Goal: Task Accomplishment & Management: Use online tool/utility

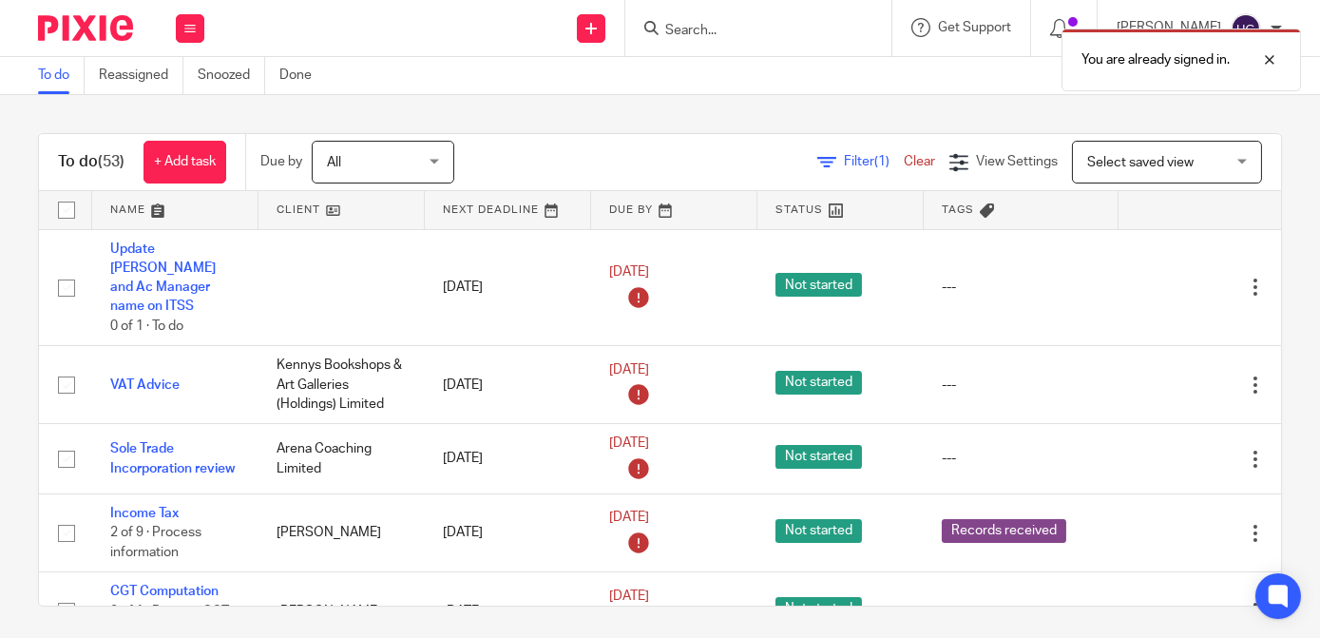
click at [730, 39] on div "You are already signed in." at bounding box center [980, 55] width 641 height 72
click at [709, 29] on div "You are already signed in." at bounding box center [980, 55] width 641 height 72
click at [1275, 66] on div at bounding box center [1255, 59] width 51 height 23
click at [720, 37] on input "Search" at bounding box center [748, 31] width 171 height 17
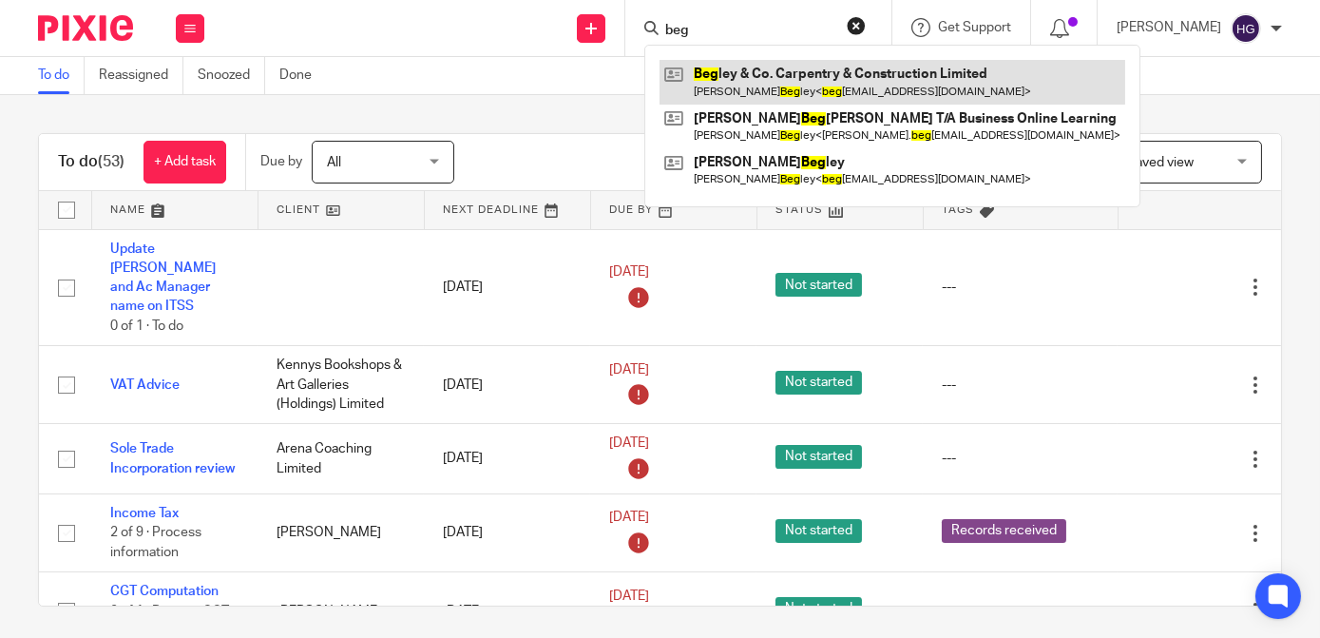
type input "beg"
click at [796, 85] on link at bounding box center [893, 82] width 466 height 44
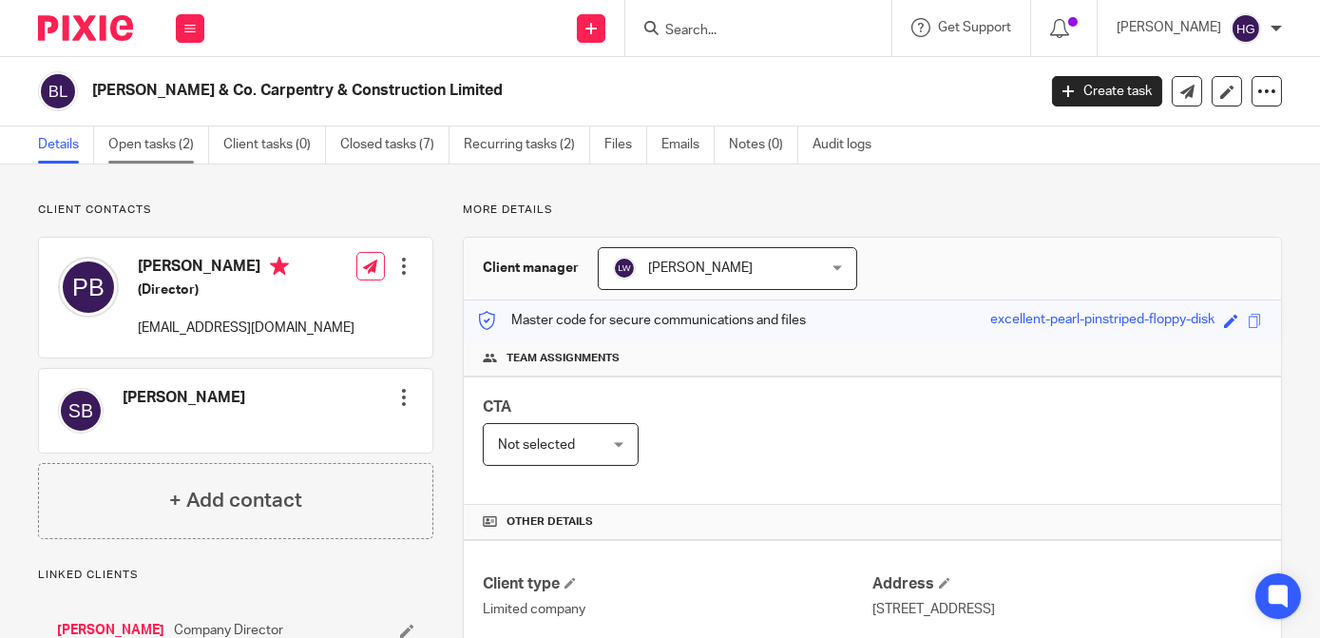
click at [187, 143] on link "Open tasks (2)" at bounding box center [158, 144] width 101 height 37
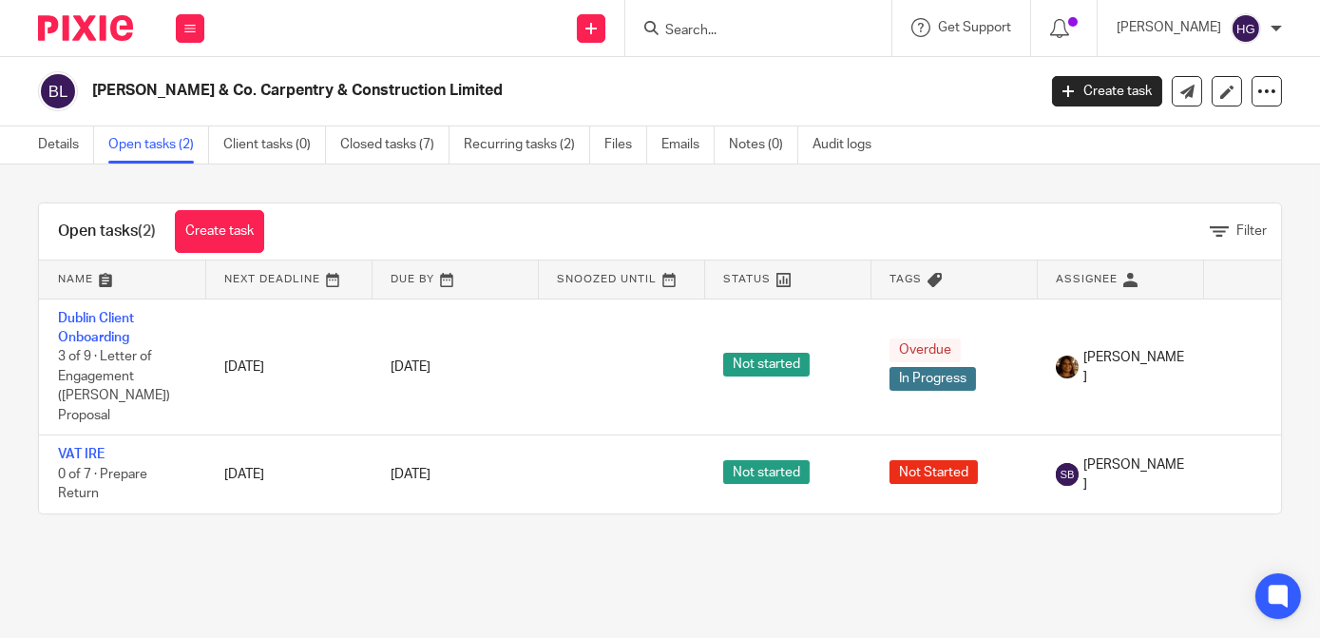
click at [267, 527] on div "Open tasks (2) Create task Filter Name Next Deadline Due By Snoozed Until Statu…" at bounding box center [660, 358] width 1320 height 388
click at [753, 23] on input "Search" at bounding box center [748, 31] width 171 height 17
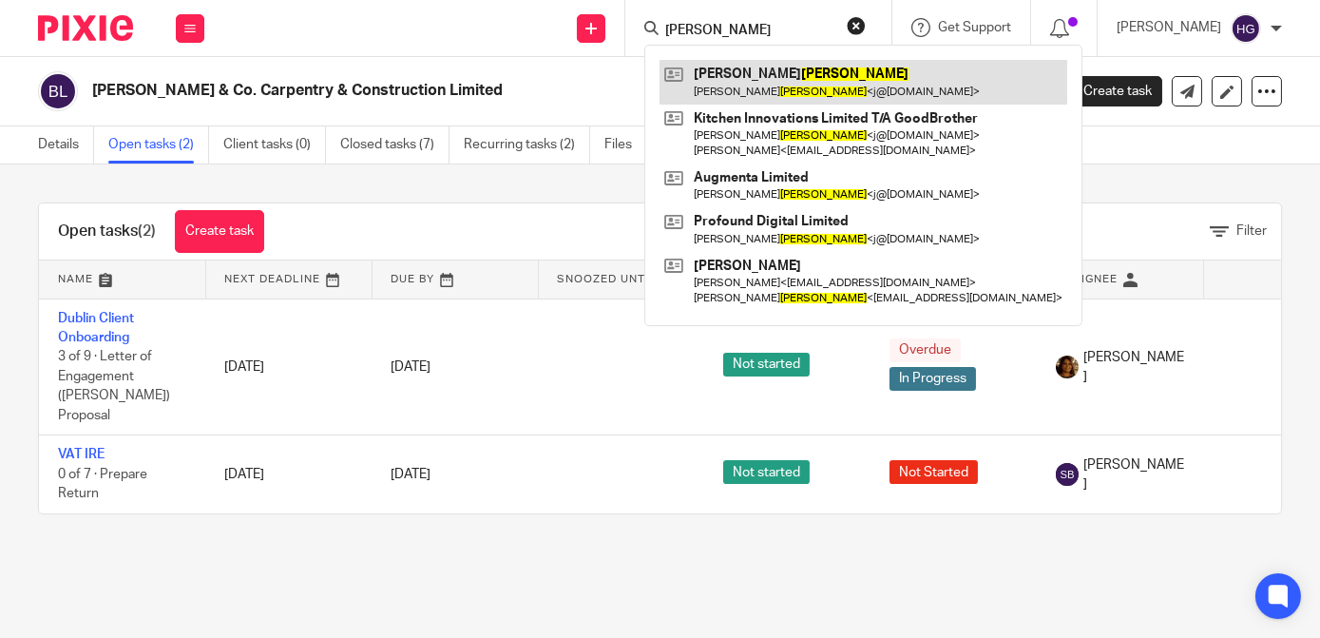
type input "[PERSON_NAME]"
click at [788, 72] on link at bounding box center [864, 82] width 408 height 44
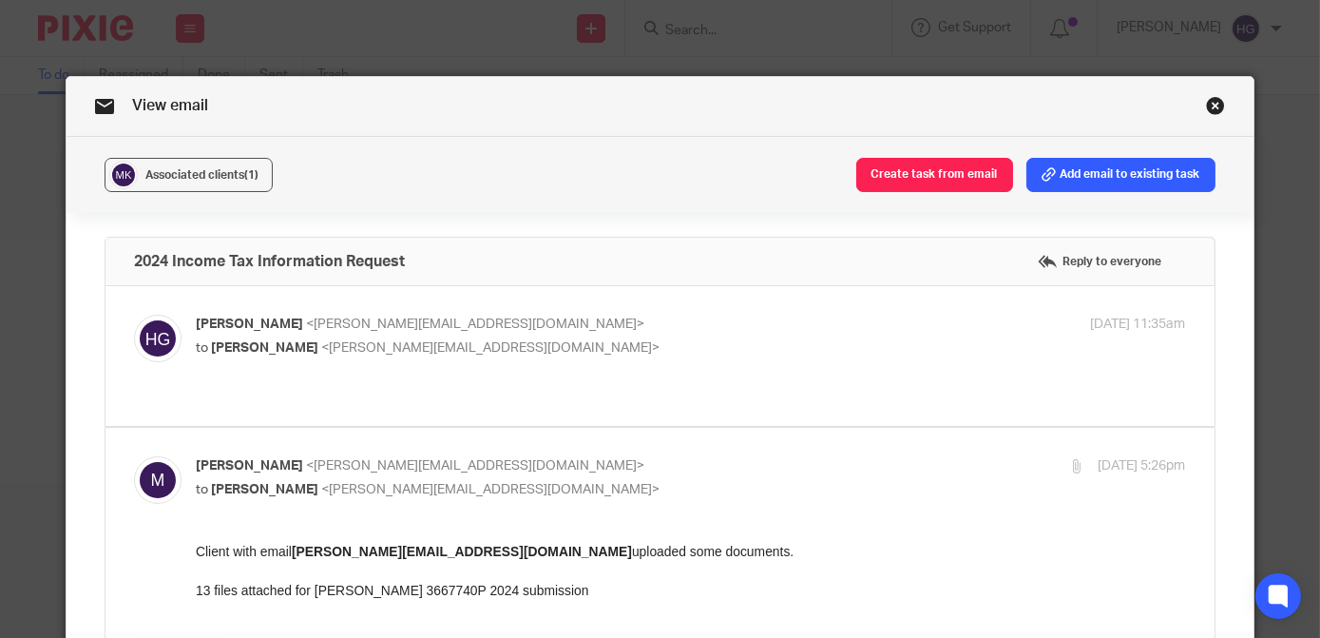
click at [1206, 107] on link "Close this dialog window" at bounding box center [1215, 109] width 19 height 26
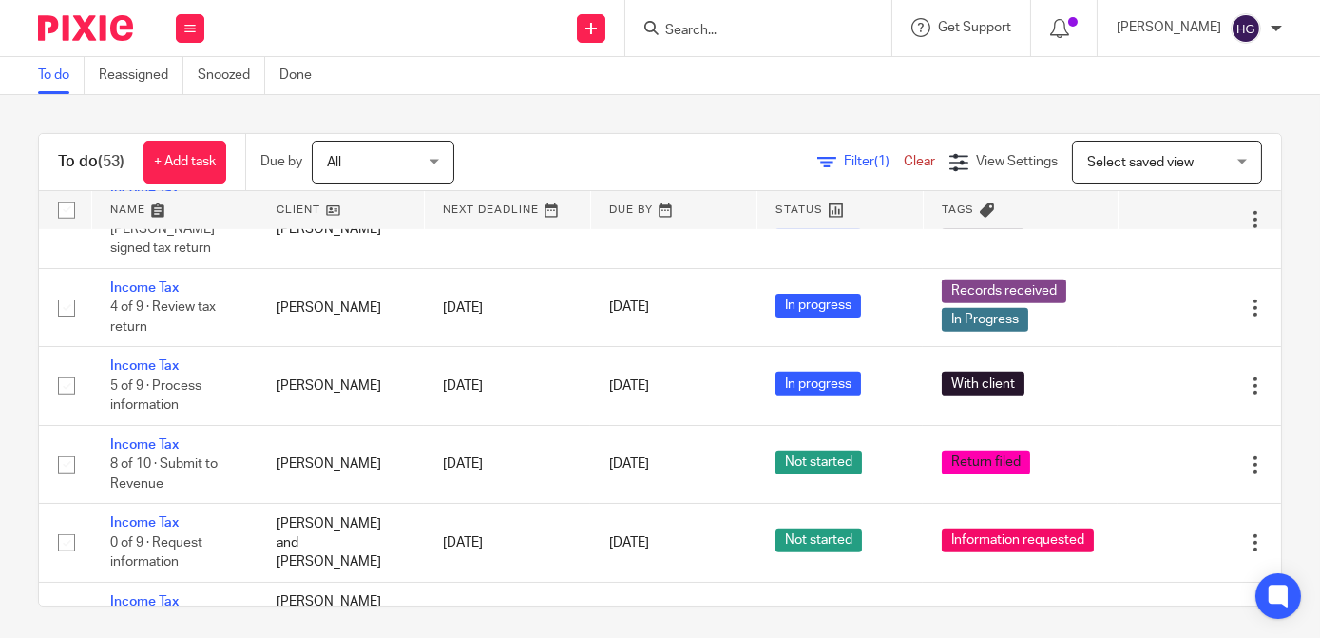
scroll to position [2073, 0]
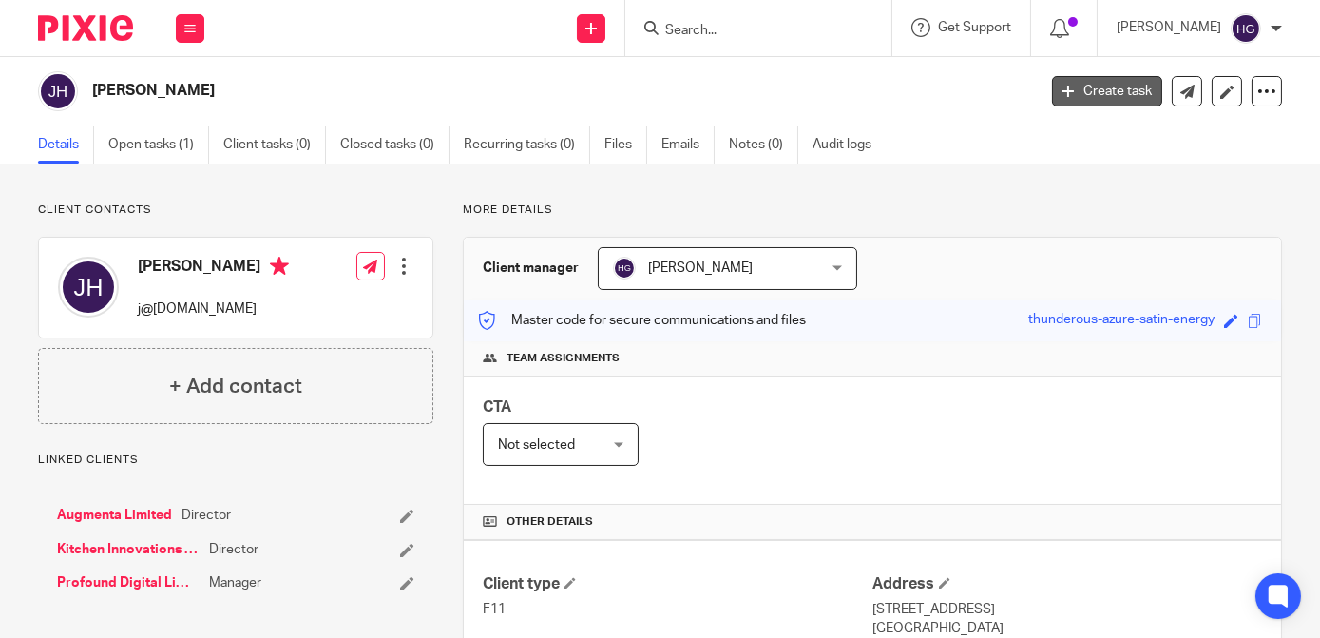
click at [1122, 86] on link "Create task" at bounding box center [1107, 91] width 110 height 30
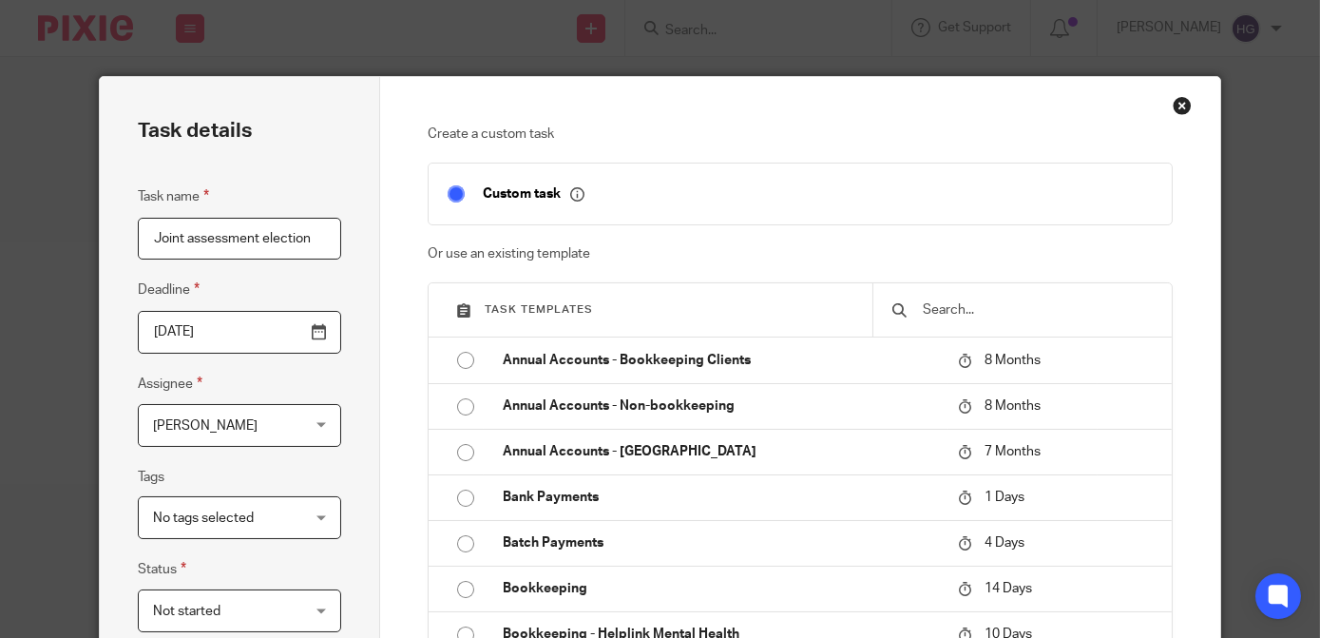
type input "Joint assessment election"
click at [312, 331] on input "[DATE]" at bounding box center [239, 332] width 203 height 43
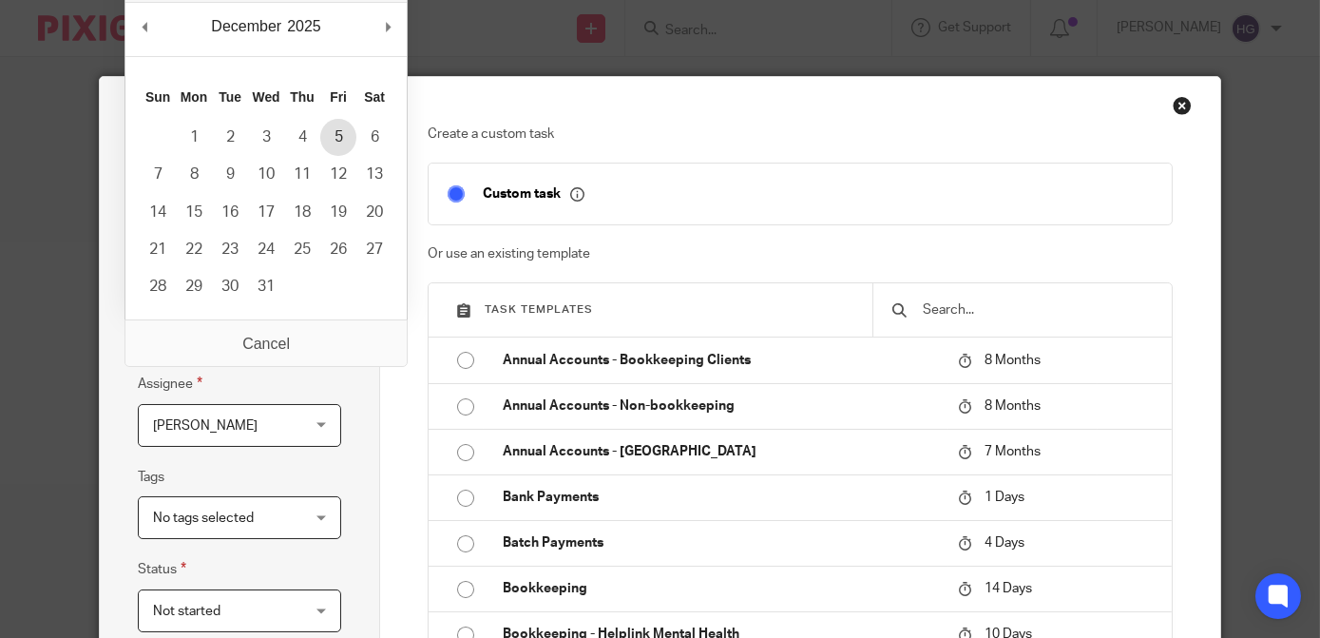
type input "2025-12-05"
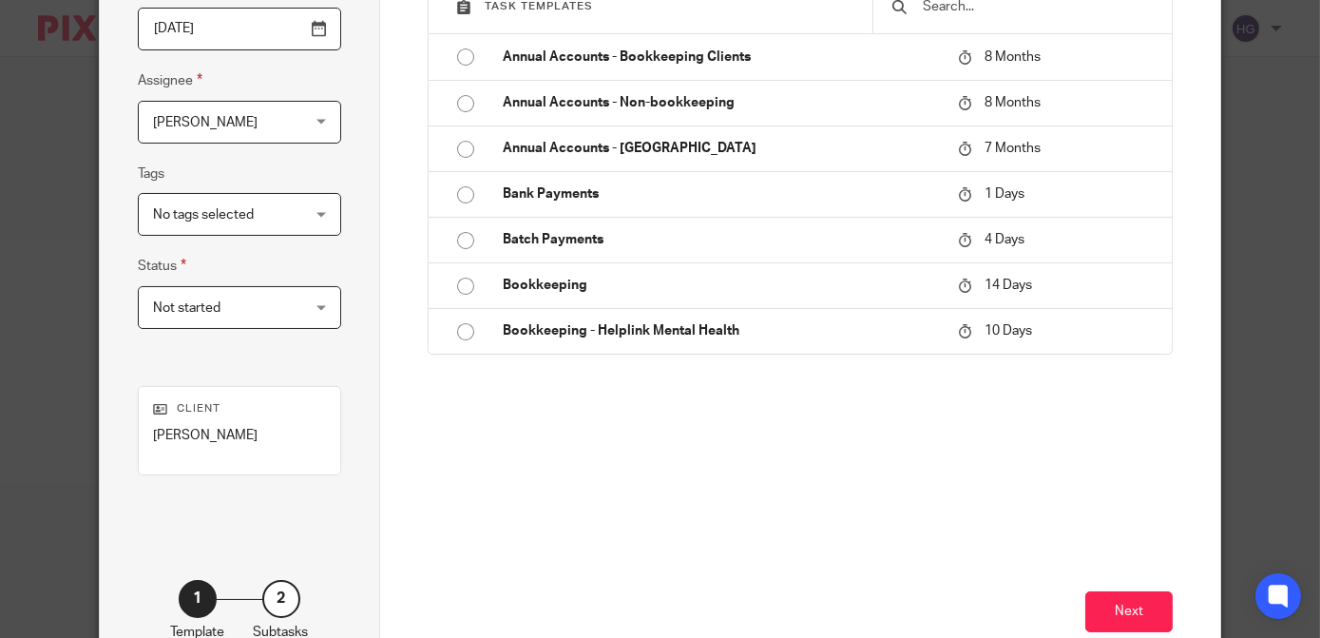
scroll to position [345, 0]
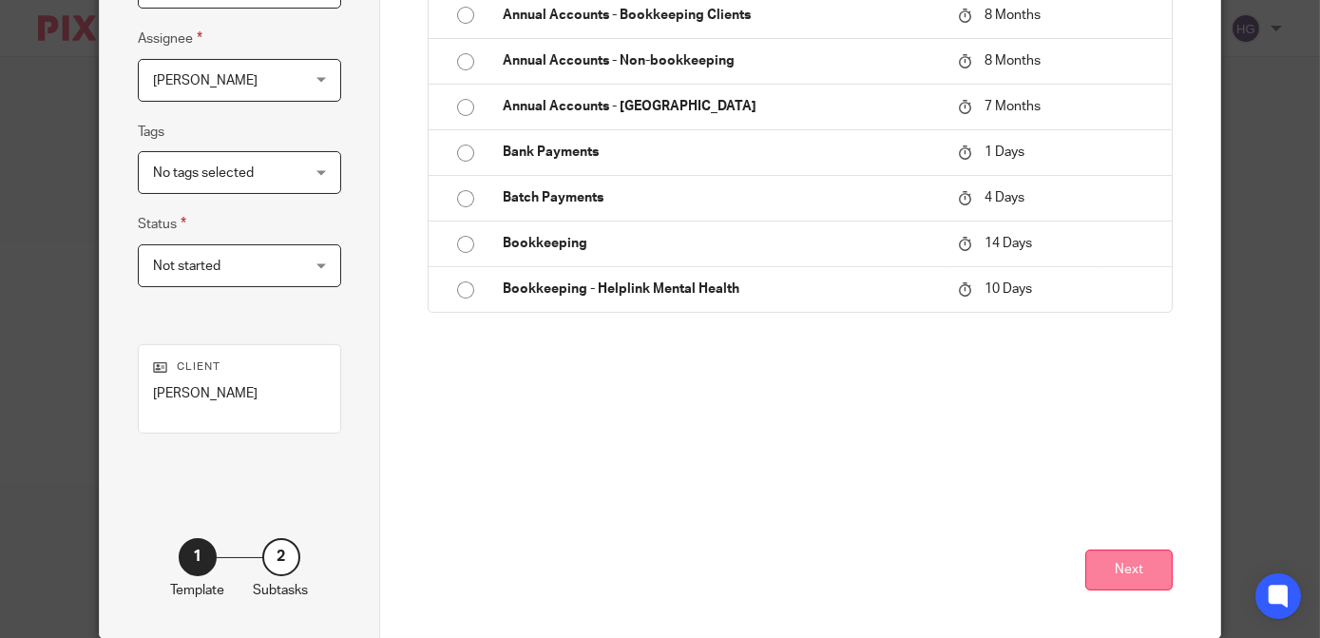
click at [1129, 579] on button "Next" at bounding box center [1128, 569] width 87 height 41
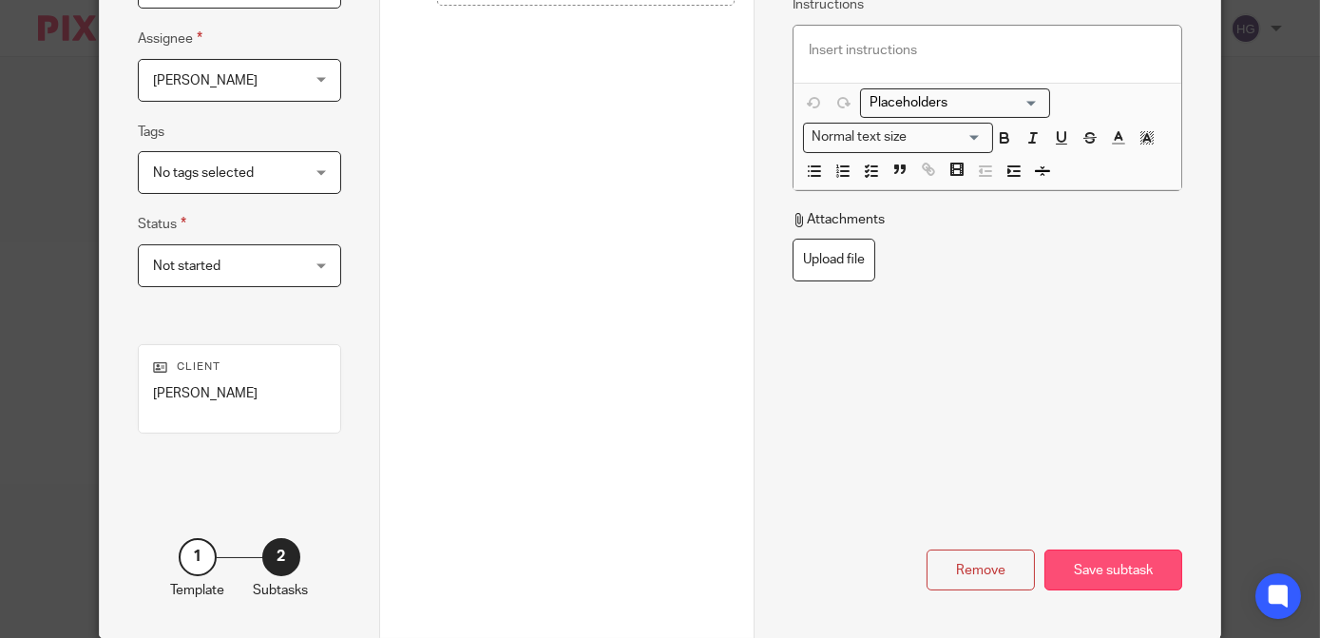
click at [1112, 568] on div "Save subtask" at bounding box center [1113, 569] width 138 height 41
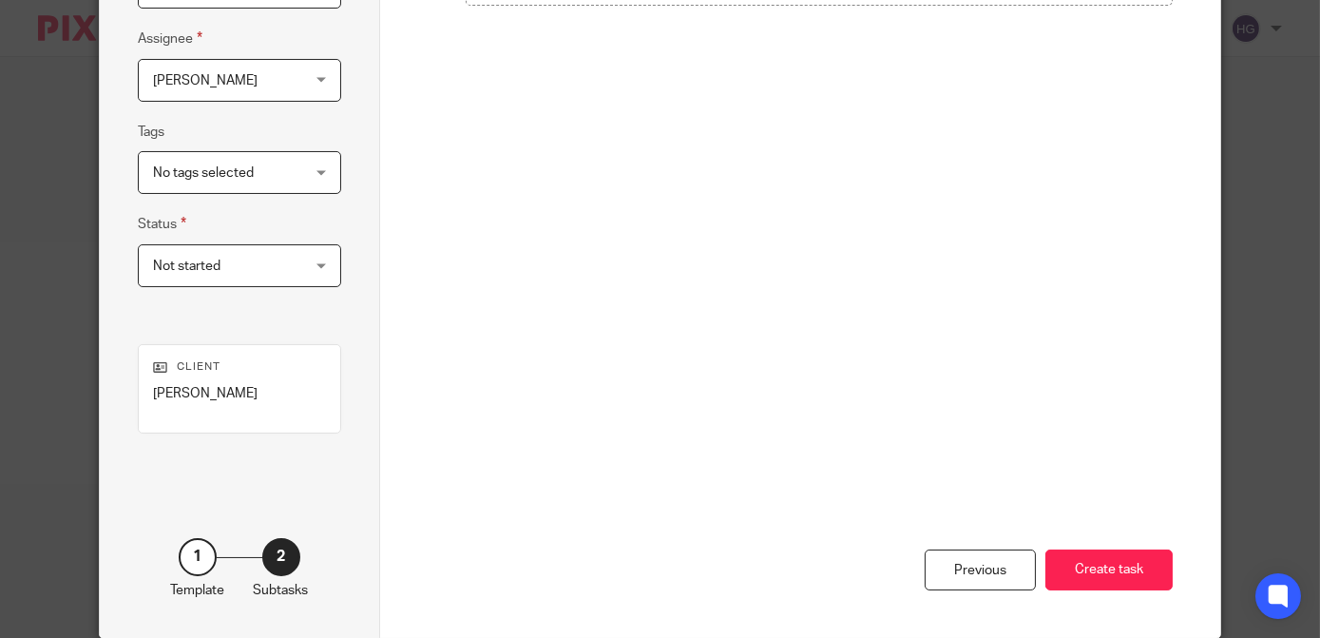
click at [1098, 590] on div "Previous Create task" at bounding box center [800, 469] width 745 height 336
click at [1109, 581] on button "Create task" at bounding box center [1108, 569] width 127 height 41
